Goal: Transaction & Acquisition: Purchase product/service

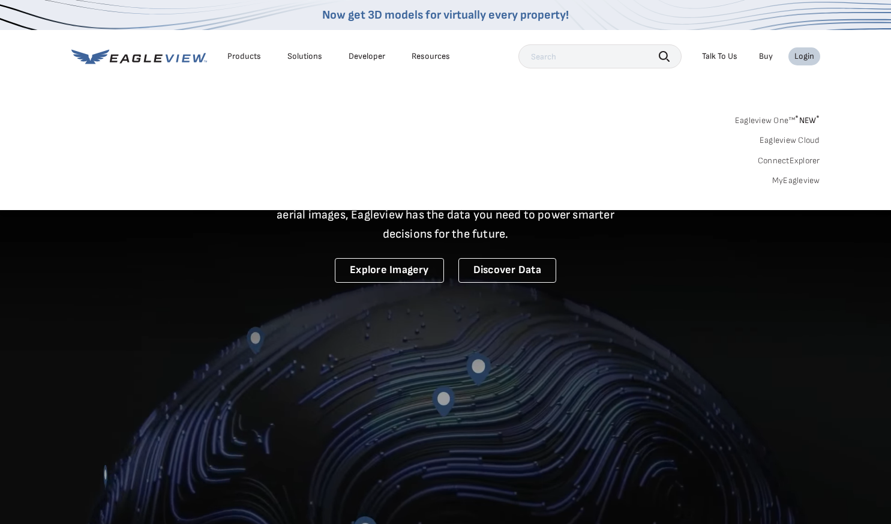
click at [799, 123] on span "* NEW *" at bounding box center [807, 120] width 25 height 10
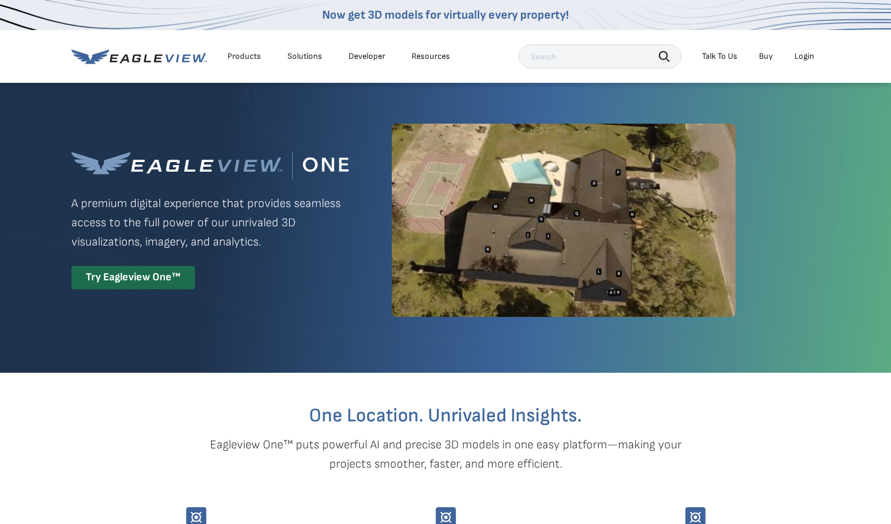
click at [805, 58] on div "Login" at bounding box center [804, 56] width 20 height 11
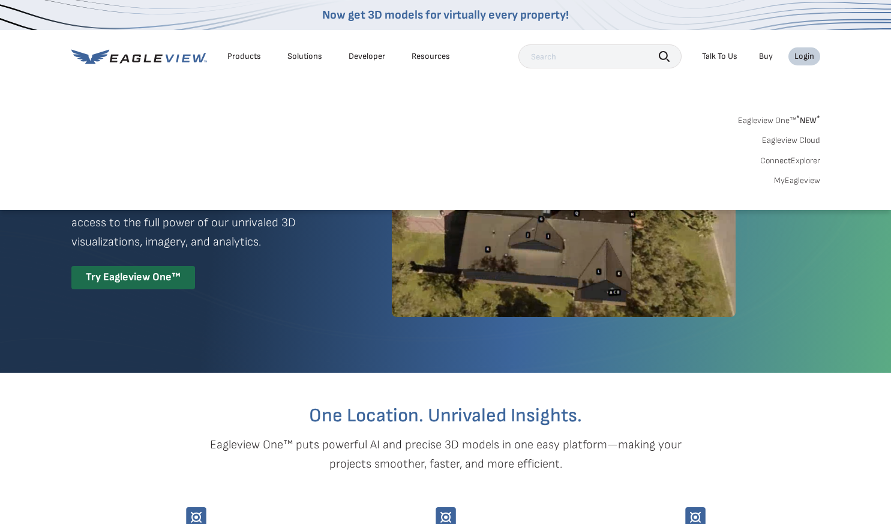
click at [792, 178] on link "MyEagleview" at bounding box center [797, 180] width 46 height 11
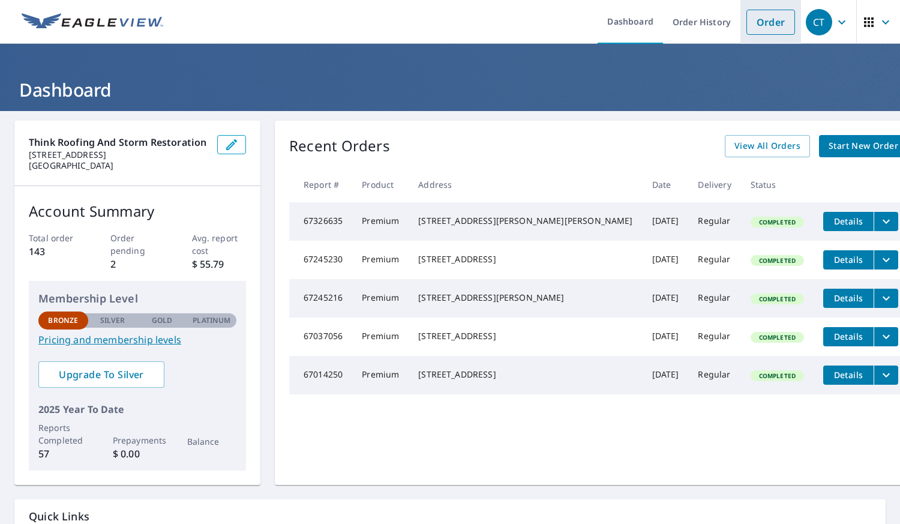
click at [769, 22] on link "Order" at bounding box center [770, 22] width 49 height 25
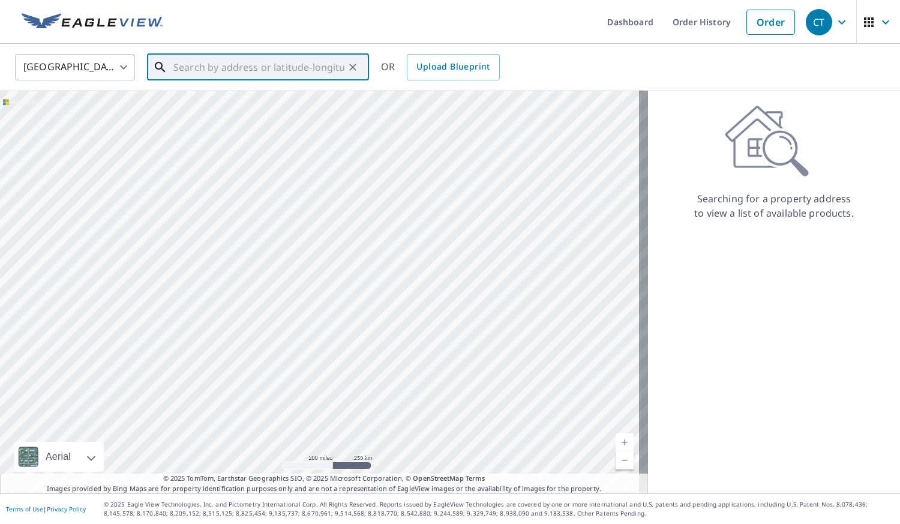
click at [235, 77] on input "text" at bounding box center [258, 67] width 171 height 34
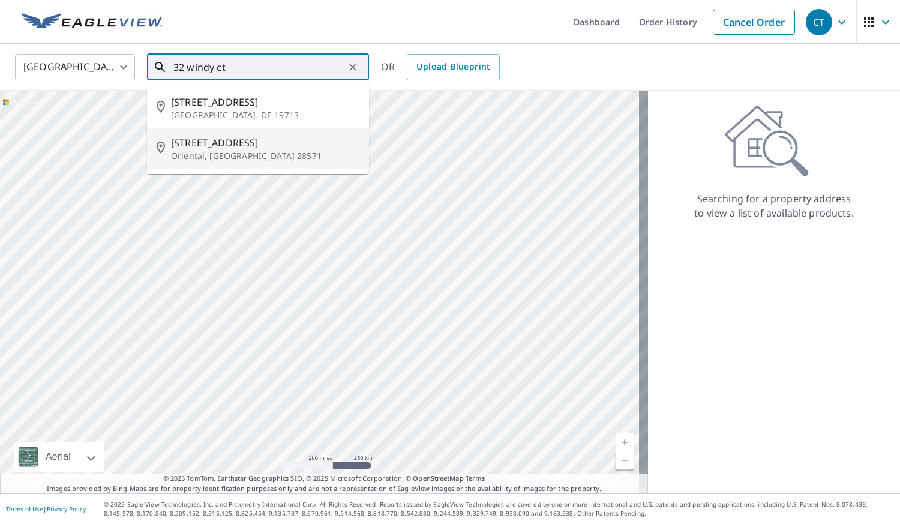
click at [227, 157] on p "Oriental, [GEOGRAPHIC_DATA] 28571" at bounding box center [265, 156] width 188 height 12
type input "[STREET_ADDRESS]"
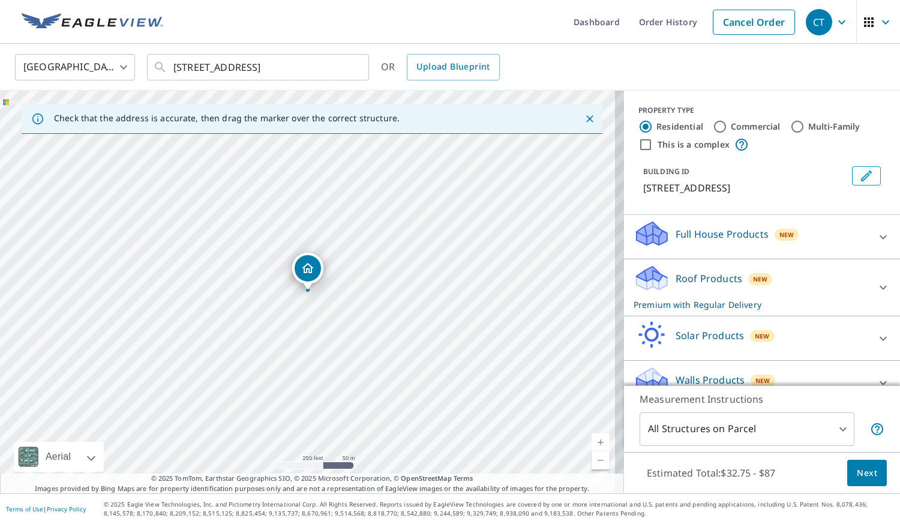
click at [592, 439] on link "Current Level 17, Zoom In" at bounding box center [601, 442] width 18 height 18
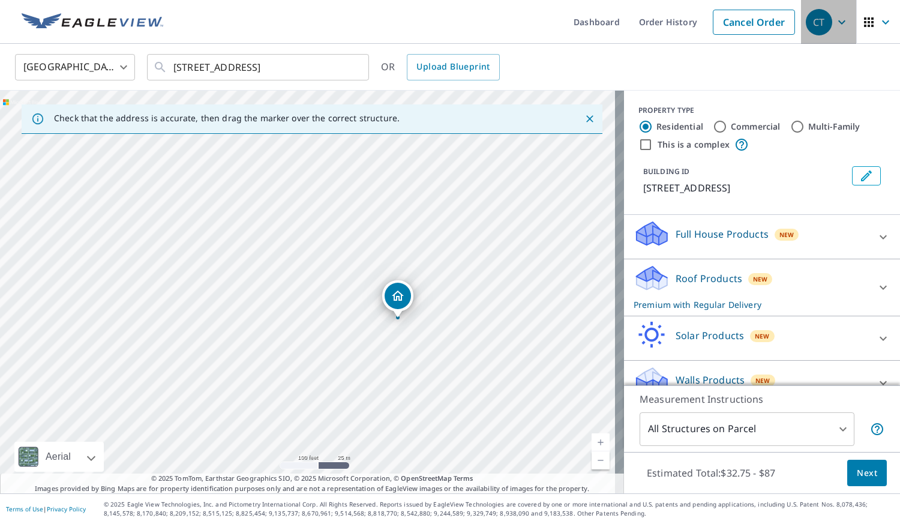
click at [839, 23] on icon "button" at bounding box center [842, 22] width 14 height 14
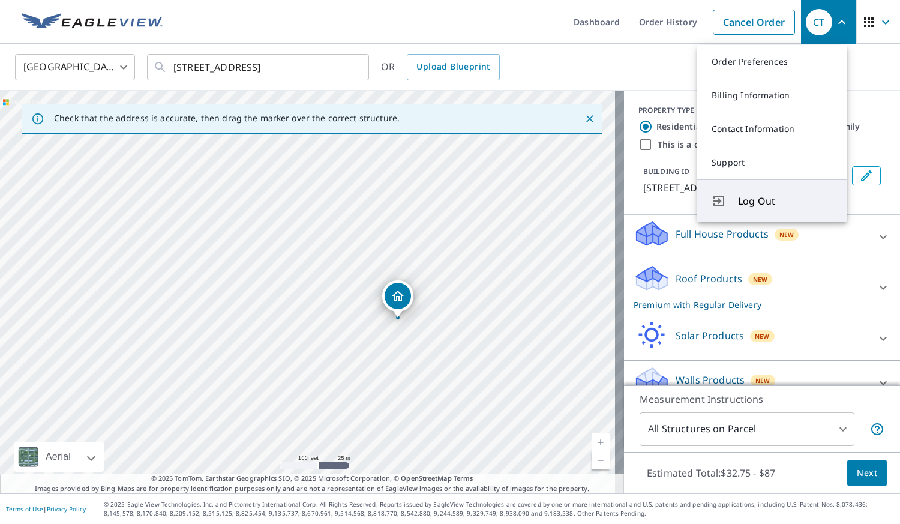
click at [792, 192] on button "Log Out" at bounding box center [772, 200] width 150 height 43
